Goal: Navigation & Orientation: Find specific page/section

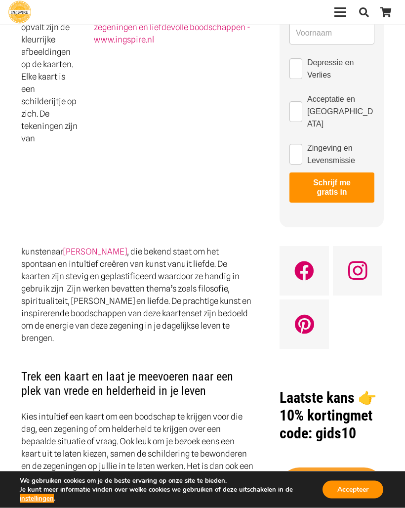
scroll to position [575, 0]
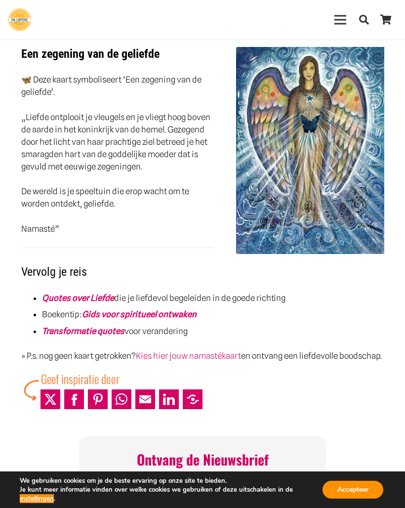
click at [219, 352] on link "Kies hier jouw namastékaart" at bounding box center [188, 356] width 105 height 10
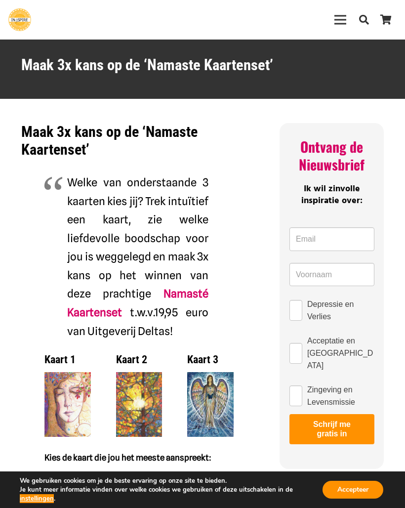
click at [344, 15] on div "Menu" at bounding box center [341, 19] width 12 height 25
